Goal: Information Seeking & Learning: Find specific fact

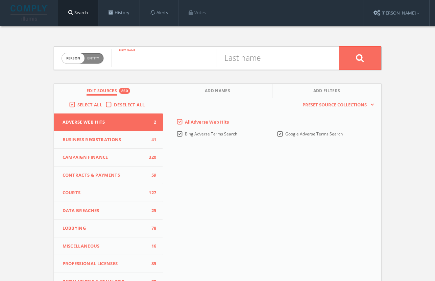
click at [193, 60] on input "text" at bounding box center [163, 58] width 105 height 18
type input "[PERSON_NAME]"
click at [360, 58] on button at bounding box center [360, 58] width 42 height 24
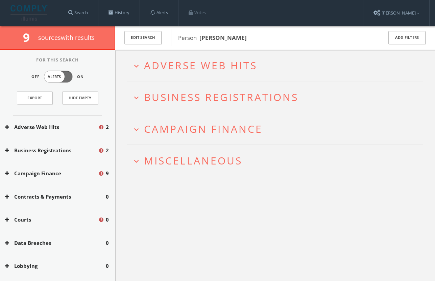
click at [238, 168] on h2 "expand_more Miscellaneous" at bounding box center [275, 160] width 296 height 31
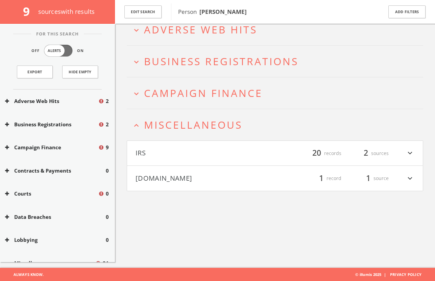
click at [259, 171] on h4 "[DOMAIN_NAME] filter_list 1 record 1 source expand_more" at bounding box center [275, 178] width 296 height 25
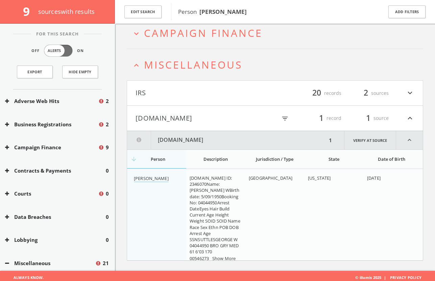
scroll to position [102, 0]
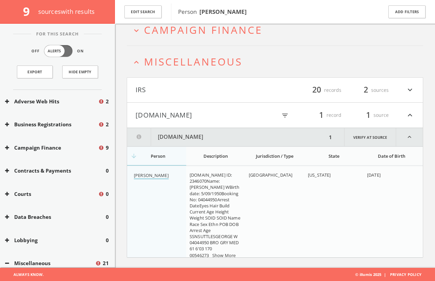
click at [165, 177] on link "[PERSON_NAME]" at bounding box center [151, 175] width 35 height 7
click at [238, 110] on button "[DOMAIN_NAME]" at bounding box center [205, 114] width 140 height 11
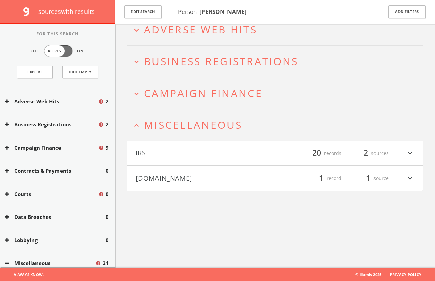
click at [233, 160] on h4 "IRS filter_list 20 records 2 sources expand_more" at bounding box center [275, 153] width 296 height 25
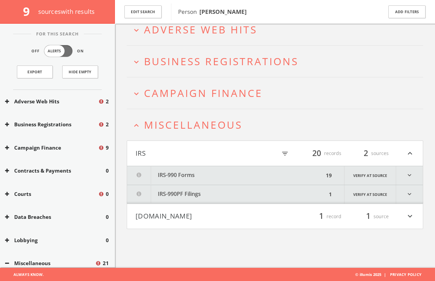
click at [235, 192] on button "IRS-990PF Filings" at bounding box center [227, 194] width 200 height 19
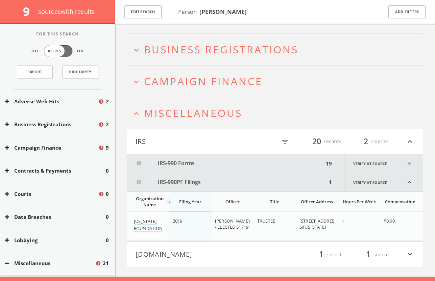
scroll to position [61, 0]
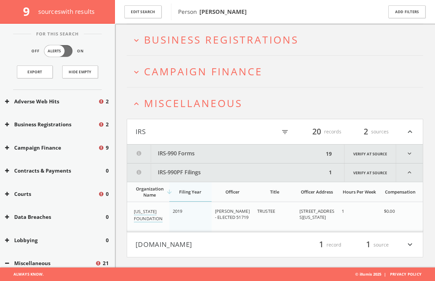
click at [233, 182] on th "Officer" at bounding box center [232, 192] width 42 height 20
click at [233, 179] on button "IRS-990PF Filings" at bounding box center [227, 173] width 200 height 18
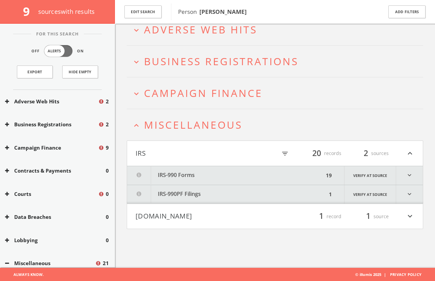
click at [232, 172] on button "IRS-990 Forms" at bounding box center [225, 175] width 197 height 19
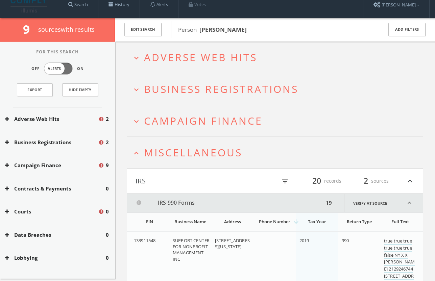
scroll to position [30, 0]
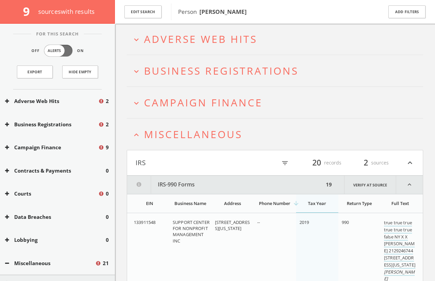
click at [232, 158] on button "IRS" at bounding box center [205, 162] width 140 height 11
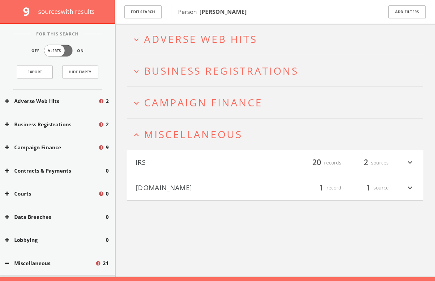
click at [228, 137] on span "Miscellaneous" at bounding box center [193, 134] width 98 height 14
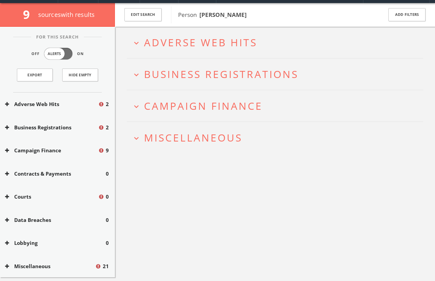
scroll to position [18, 0]
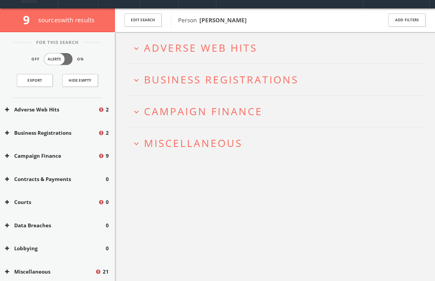
click at [217, 110] on span "Campaign Finance" at bounding box center [203, 111] width 119 height 14
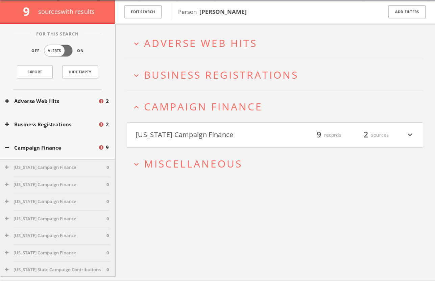
scroll to position [39, 0]
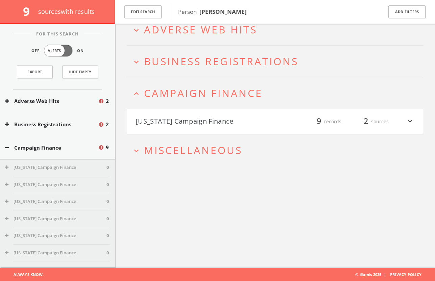
click at [227, 122] on button "[US_STATE] Campaign Finance" at bounding box center [205, 121] width 140 height 11
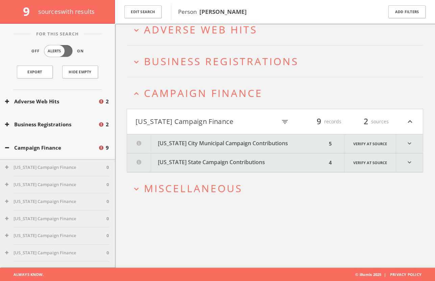
click at [232, 160] on button "[US_STATE] State Campaign Contributions" at bounding box center [227, 162] width 200 height 19
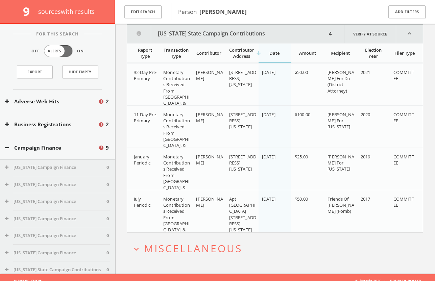
scroll to position [168, 0]
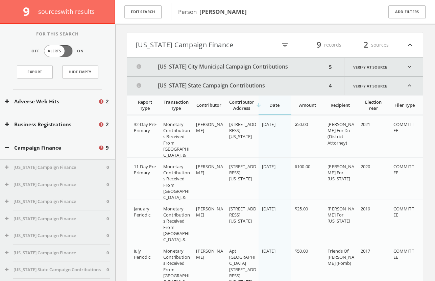
click at [289, 92] on button "[US_STATE] State Campaign Contributions" at bounding box center [227, 86] width 200 height 18
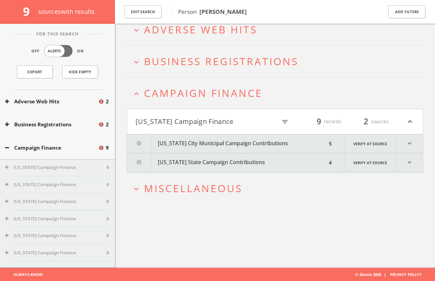
click at [289, 142] on button "[US_STATE] City Municipal Campaign Contributions" at bounding box center [227, 143] width 200 height 19
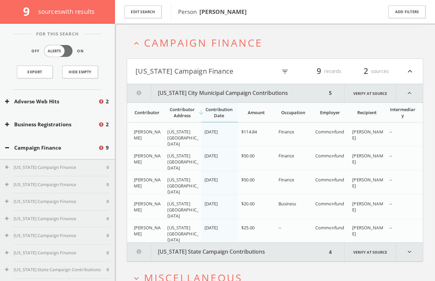
scroll to position [25, 0]
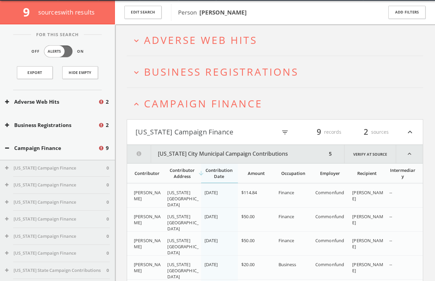
click at [241, 130] on button "[US_STATE] Campaign Finance" at bounding box center [205, 131] width 140 height 11
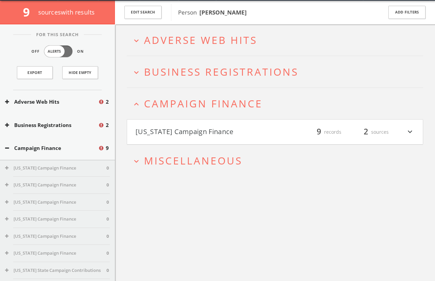
click at [231, 111] on h2 "expand_less Campaign Finance" at bounding box center [275, 103] width 296 height 31
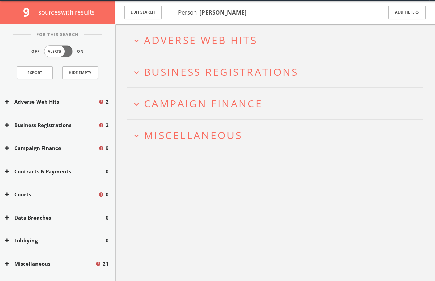
click at [235, 69] on span "Business Registrations" at bounding box center [221, 72] width 154 height 14
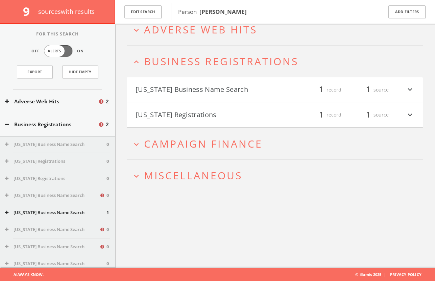
click at [237, 106] on h4 "[US_STATE] Registrations filter_list 1 record 1 source expand_more" at bounding box center [275, 114] width 296 height 25
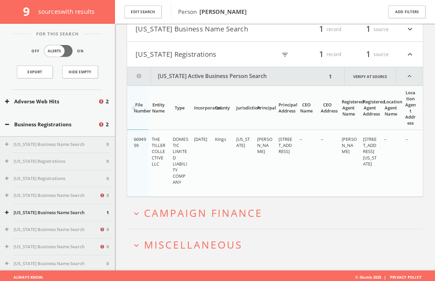
scroll to position [103, 0]
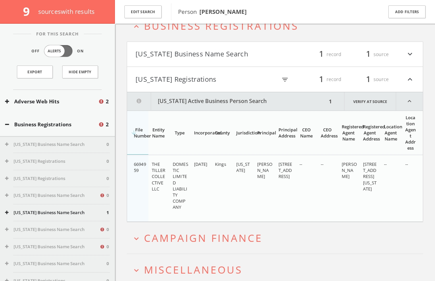
click at [230, 59] on button "[US_STATE] Business Name Search" at bounding box center [205, 54] width 140 height 11
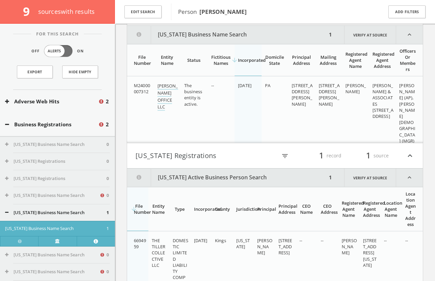
scroll to position [118, 0]
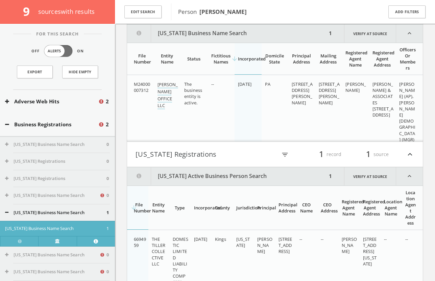
click at [238, 145] on h4 "[US_STATE] Registrations filter_list 1 record 1 source expand_less" at bounding box center [275, 154] width 296 height 25
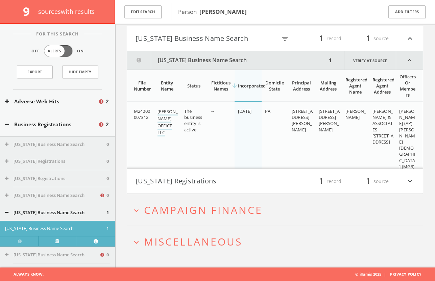
scroll to position [91, 0]
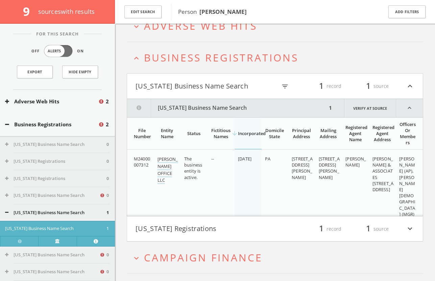
click at [223, 95] on h4 "[US_STATE] Business Name Search filter_list 1 record 1 source expand_less" at bounding box center [275, 86] width 296 height 25
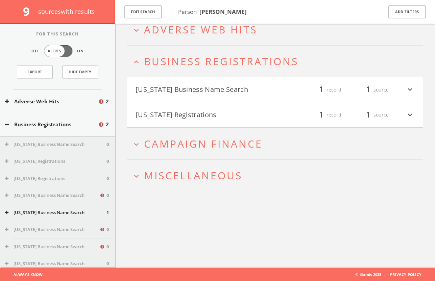
click at [222, 67] on span "Business Registrations" at bounding box center [221, 61] width 154 height 14
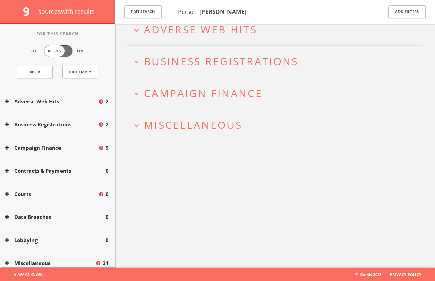
click at [221, 40] on h2 "expand_more Adverse Web Hits" at bounding box center [275, 29] width 296 height 31
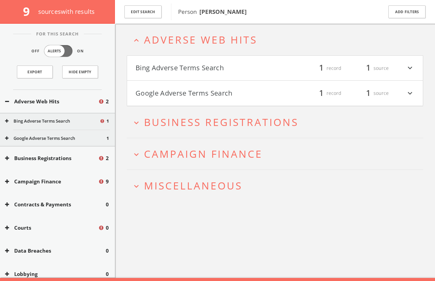
click at [232, 87] on h4 "Google Adverse Terms Search filter_list 1 record 1 source expand_more" at bounding box center [275, 93] width 296 height 25
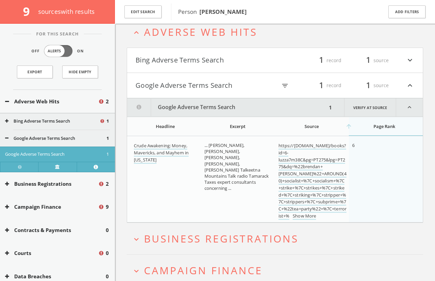
scroll to position [33, 0]
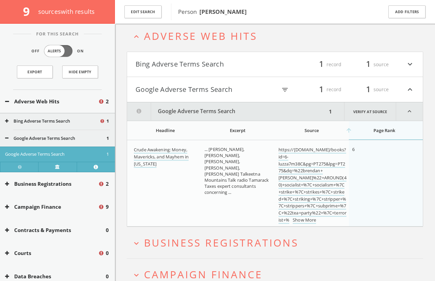
click at [228, 73] on h4 "Bing Adverse Terms Search filter_list 1 record 1 source expand_more" at bounding box center [275, 64] width 296 height 25
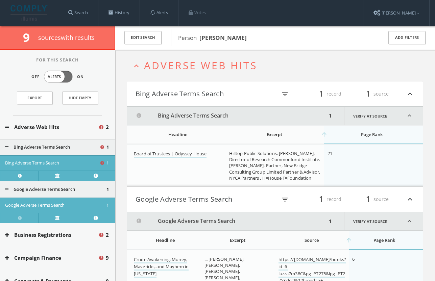
scroll to position [0, 0]
